Goal: Information Seeking & Learning: Find specific fact

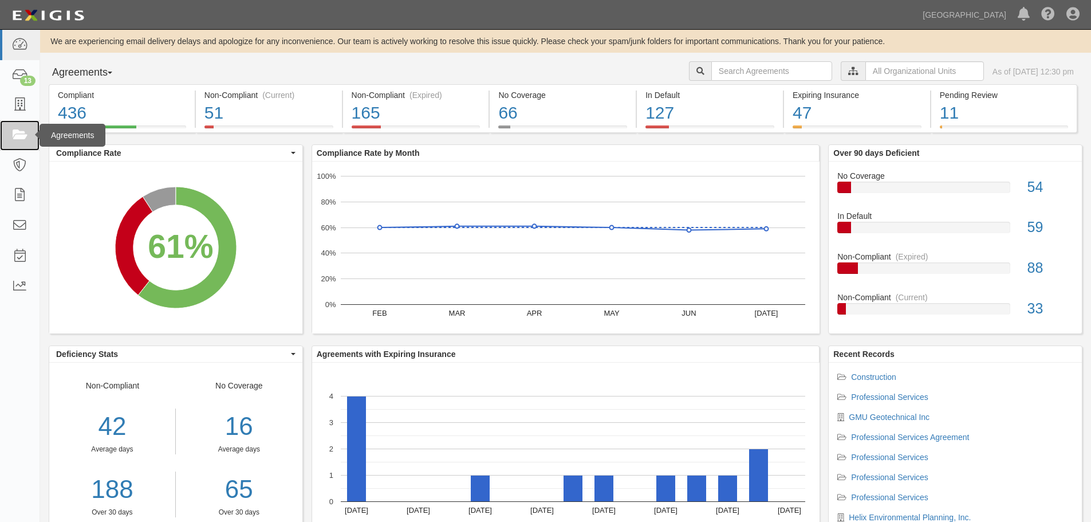
click at [8, 137] on link at bounding box center [20, 135] width 40 height 30
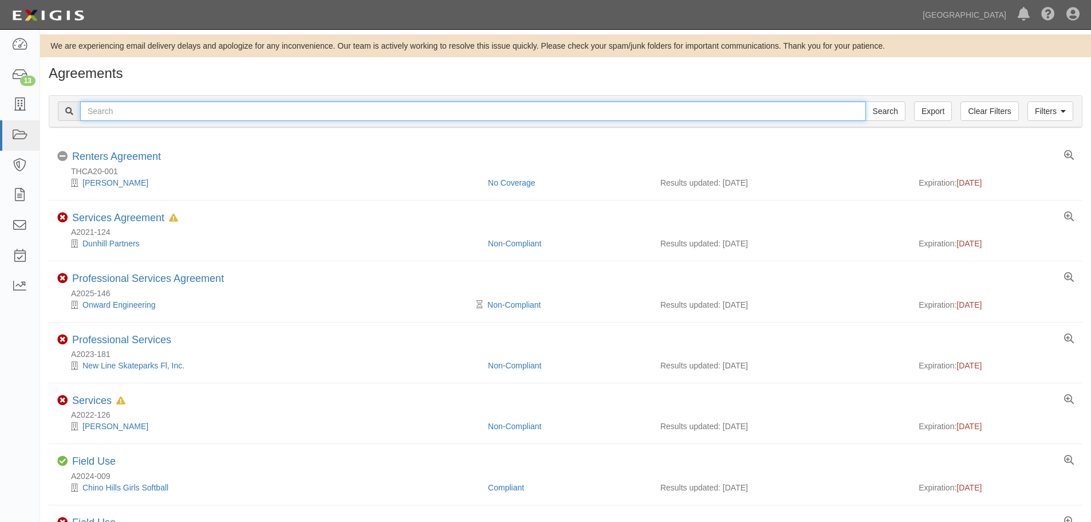
drag, startPoint x: 281, startPoint y: 107, endPoint x: 295, endPoint y: 106, distance: 13.8
click at [281, 107] on input "text" at bounding box center [473, 110] width 786 height 19
type input "r"
type input "g"
type input "west & Associates"
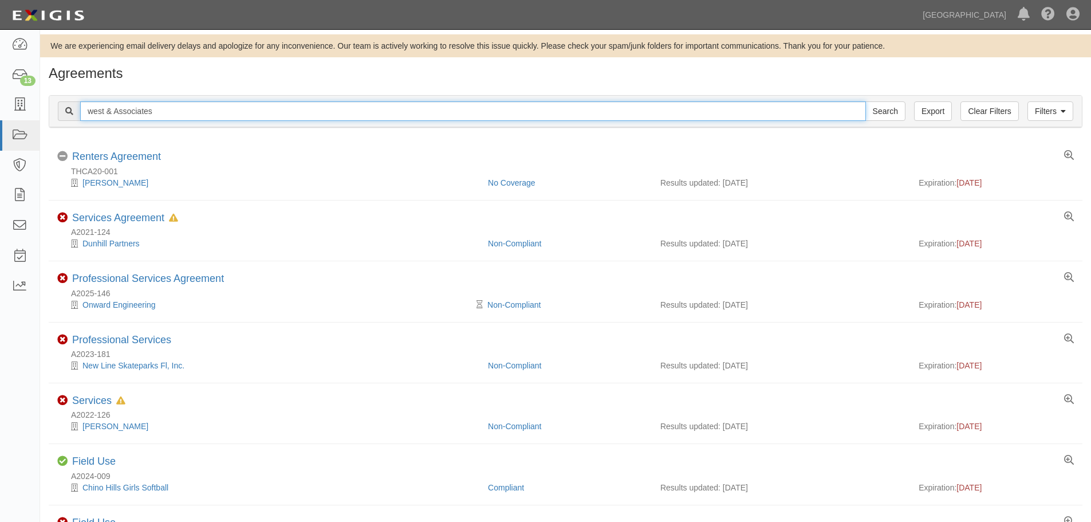
click at [865, 101] on input "Search" at bounding box center [885, 110] width 40 height 19
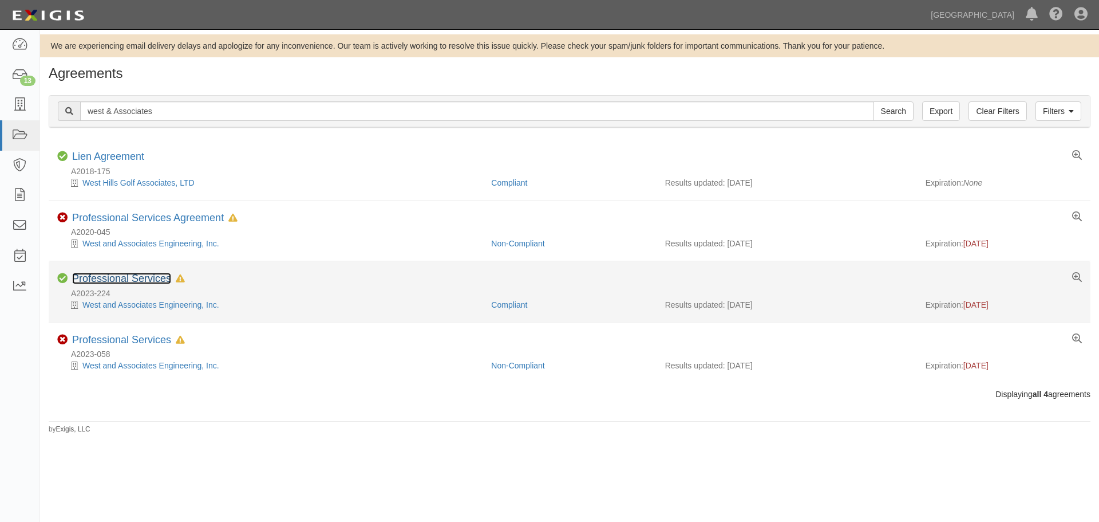
click at [154, 275] on link "Professional Services" at bounding box center [121, 278] width 99 height 11
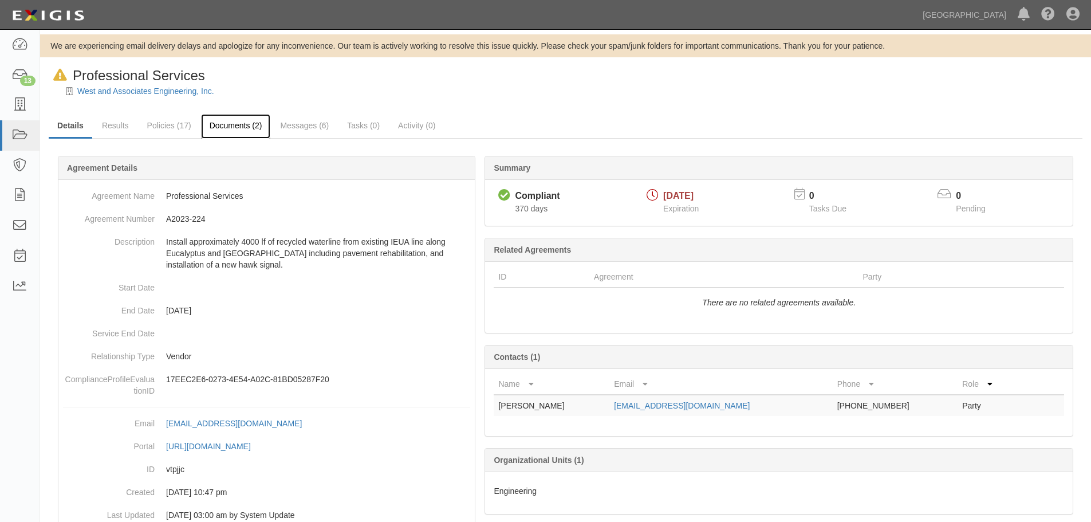
click at [220, 119] on link "Documents (2)" at bounding box center [236, 126] width 70 height 25
click at [14, 97] on link at bounding box center [20, 105] width 40 height 30
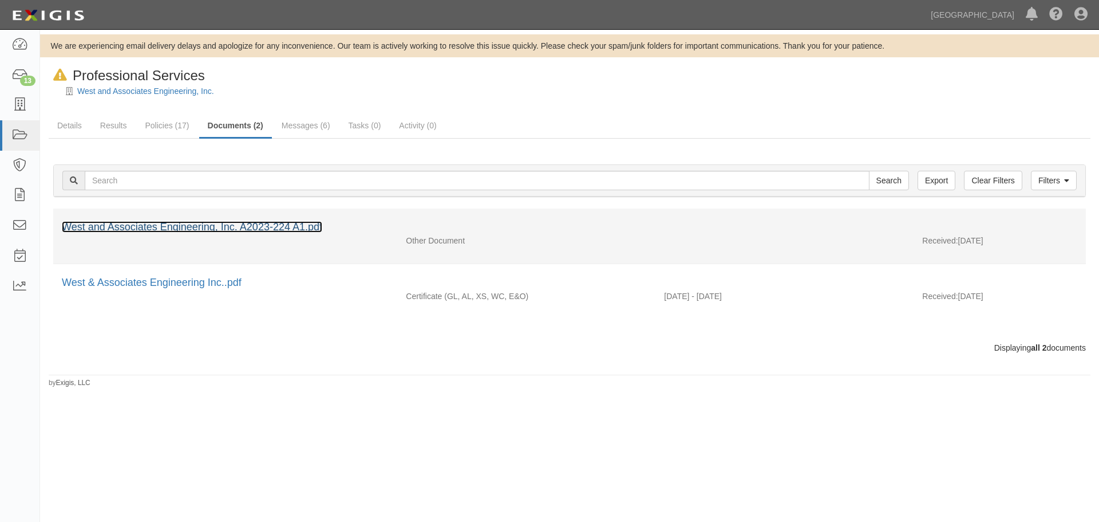
click at [199, 223] on link "West and Associates Engineering, Inc. A2023-224 A1.pdf" at bounding box center [192, 226] width 261 height 11
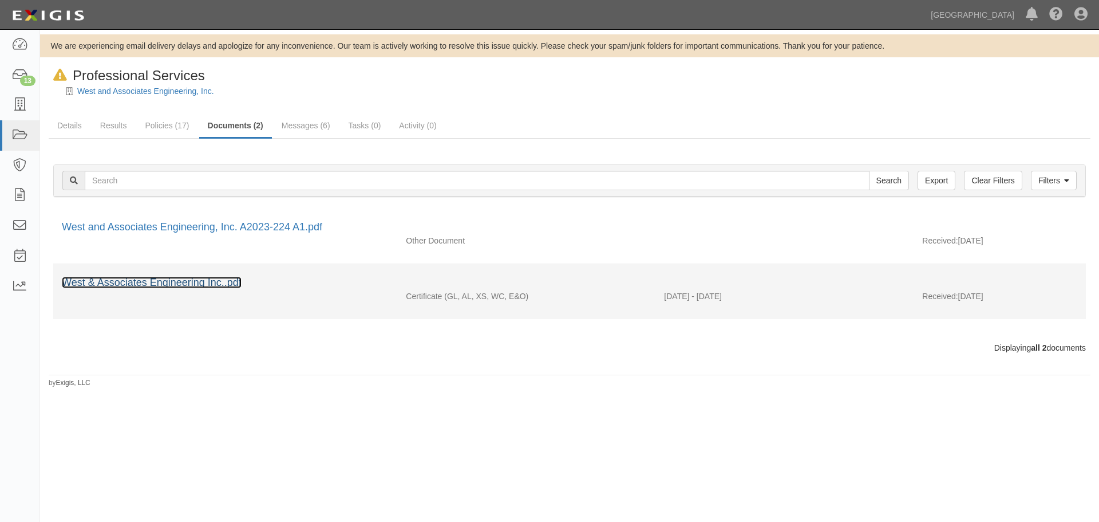
click at [205, 279] on link "West & Associates Engineering Inc..pdf" at bounding box center [152, 282] width 180 height 11
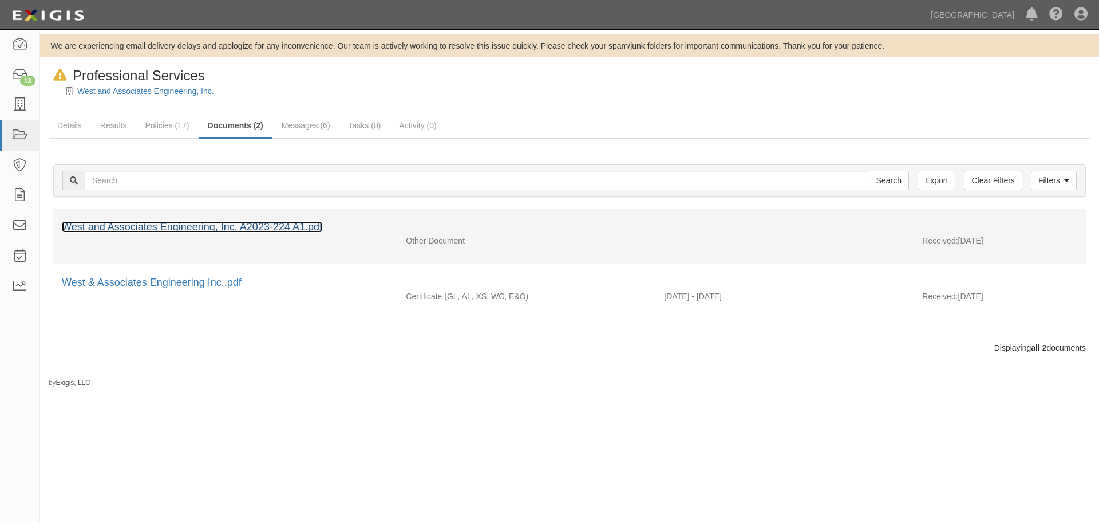
click at [168, 230] on link "West and Associates Engineering, Inc. A2023-224 A1.pdf" at bounding box center [192, 226] width 261 height 11
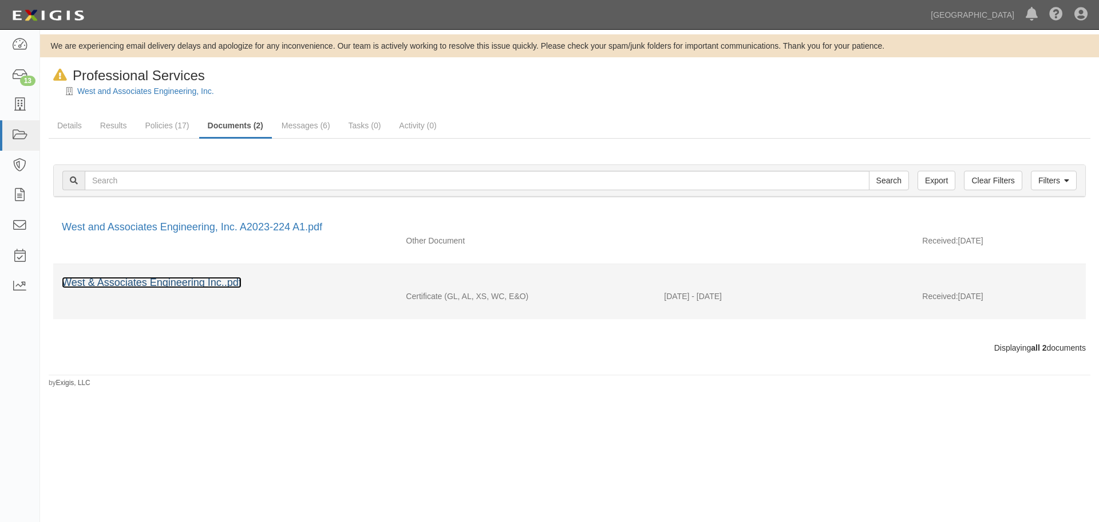
click at [206, 280] on link "West & Associates Engineering Inc..pdf" at bounding box center [152, 282] width 180 height 11
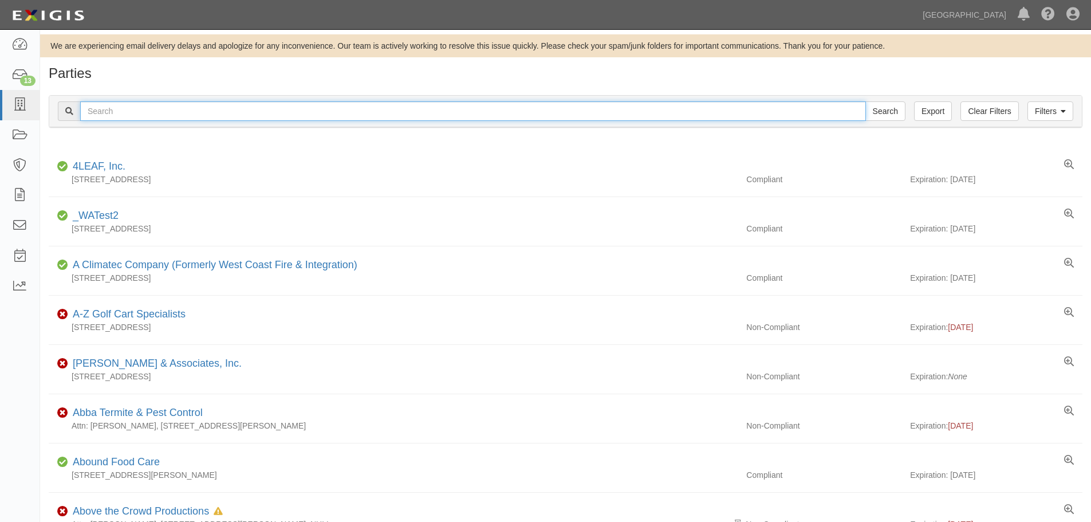
click at [171, 104] on input "text" at bounding box center [473, 110] width 786 height 19
type input "west & Associates"
click at [865, 101] on input "Search" at bounding box center [885, 110] width 40 height 19
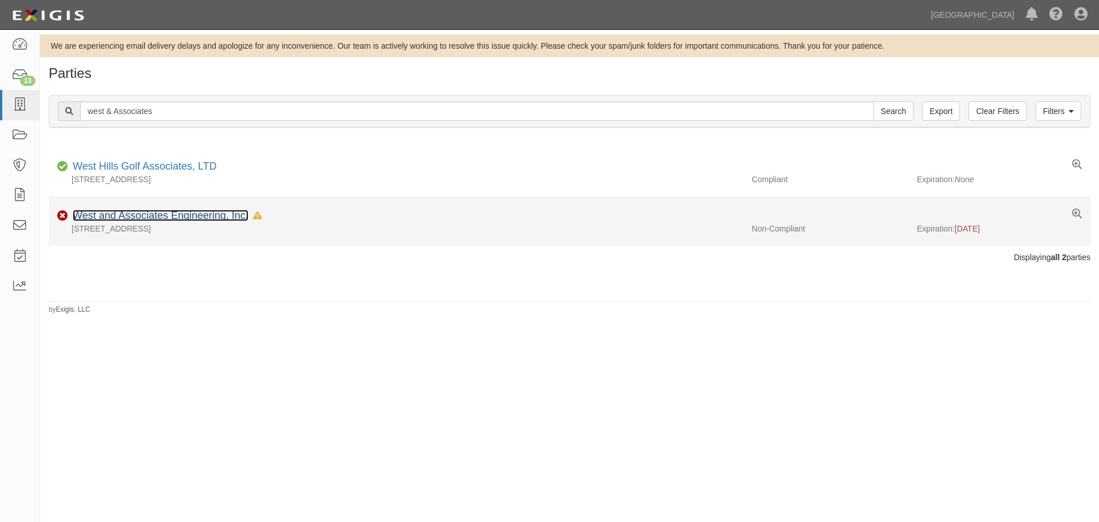
click at [178, 216] on link "West and Associates Engineering, Inc." at bounding box center [161, 215] width 176 height 11
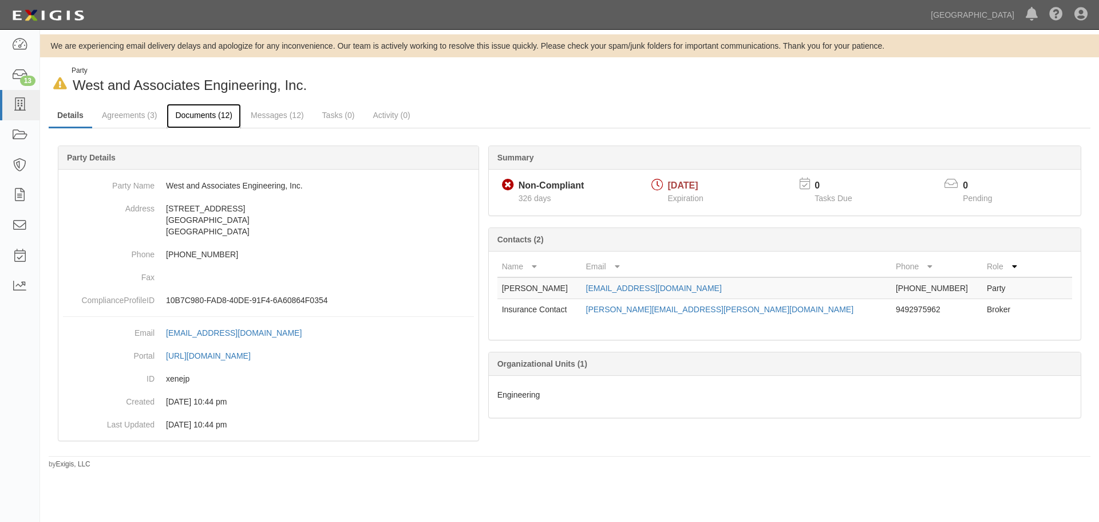
click at [209, 109] on link "Documents (12)" at bounding box center [204, 116] width 74 height 25
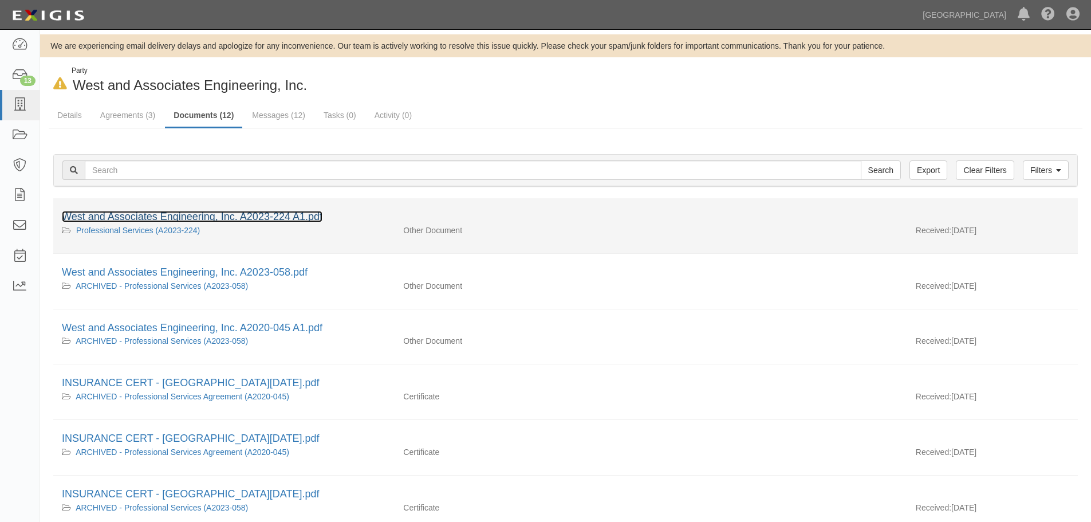
click at [230, 211] on link "West and Associates Engineering, Inc. A2023-224 A1.pdf" at bounding box center [192, 216] width 261 height 11
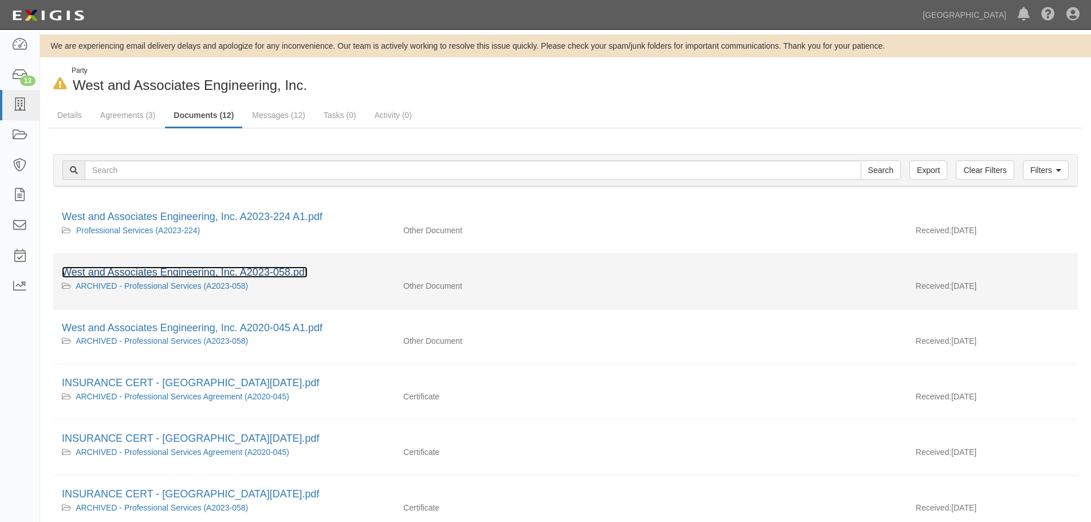
click at [204, 271] on link "West and Associates Engineering, Inc. A2023-058.pdf" at bounding box center [185, 271] width 246 height 11
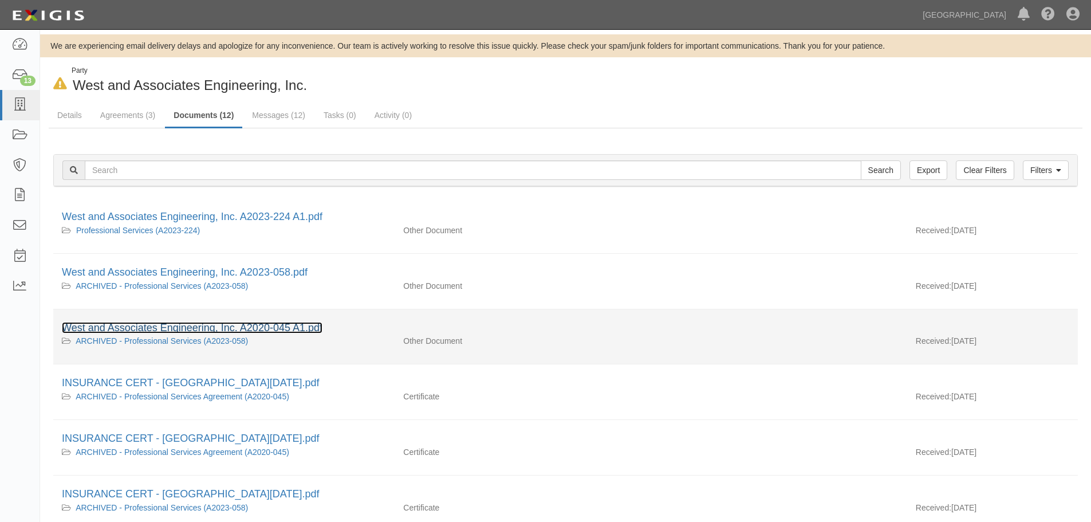
click at [189, 326] on link "West and Associates Engineering, Inc. A2020-045 A1.pdf" at bounding box center [192, 327] width 261 height 11
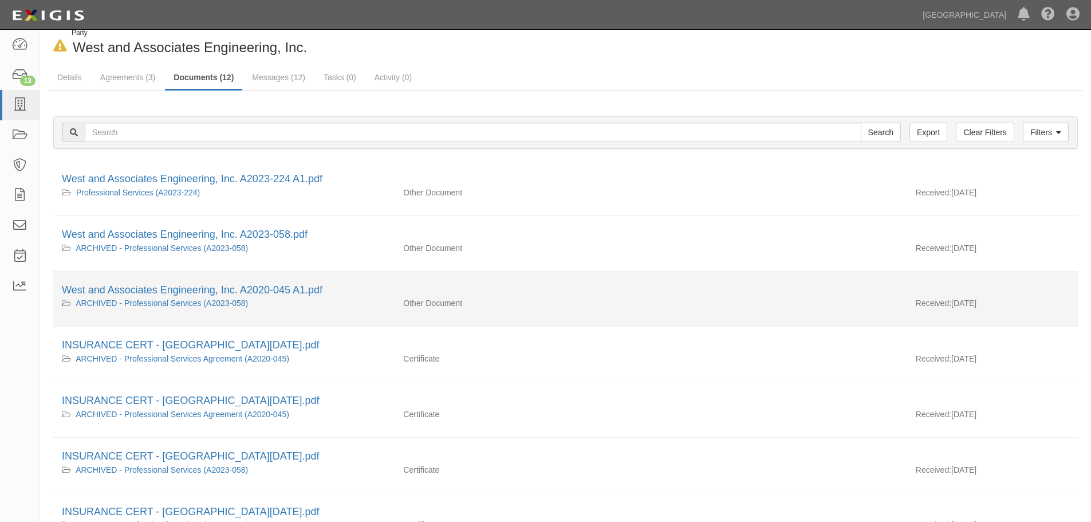
scroll to position [57, 0]
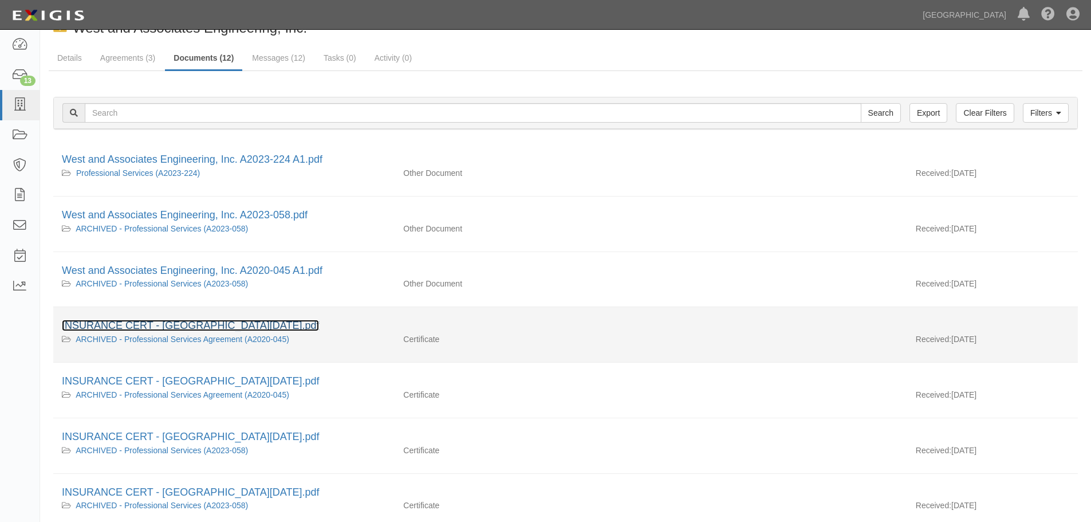
click at [210, 320] on link "INSURANCE CERT - CHINO HILLS_03.21.2023.pdf" at bounding box center [190, 325] width 257 height 11
